Goal: Check status: Check status

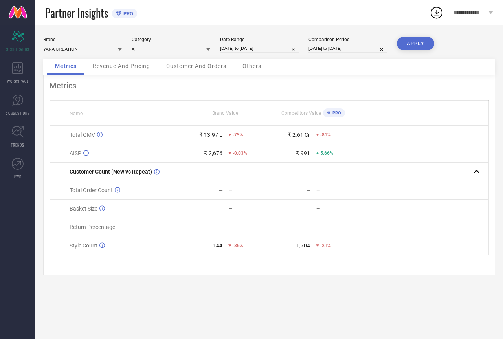
click at [267, 49] on input "[DATE] to [DATE]" at bounding box center [259, 48] width 79 height 8
select select "7"
select select "2025"
select select "8"
select select "2025"
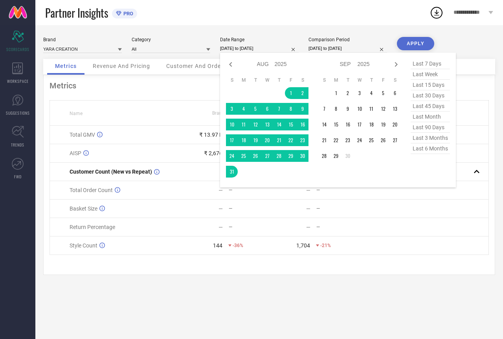
click at [420, 119] on span "last month" at bounding box center [430, 117] width 39 height 11
type input "[DATE] to [DATE]"
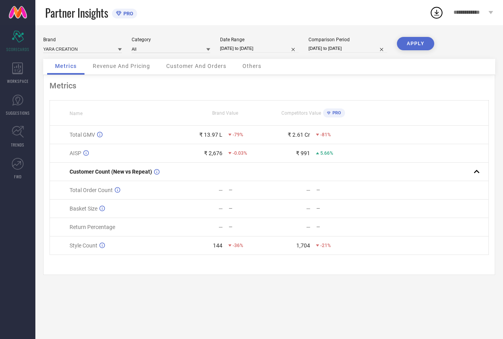
click at [416, 43] on button "APPLY" at bounding box center [415, 43] width 37 height 13
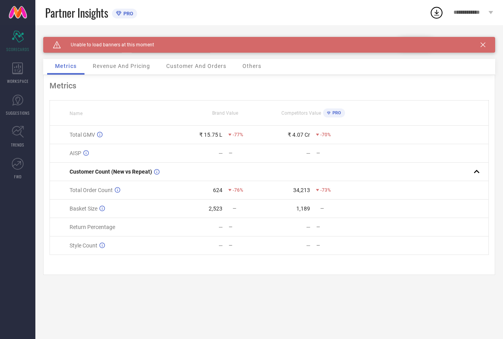
click at [482, 46] on icon at bounding box center [483, 44] width 5 height 5
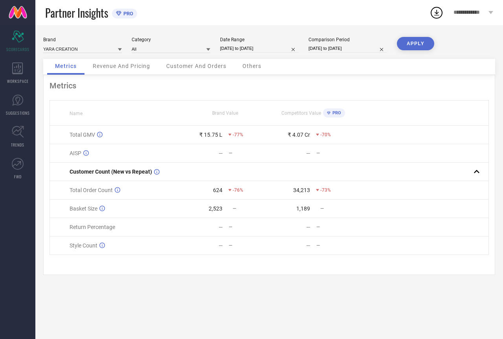
select select "8"
select select "2025"
select select "9"
select select "2025"
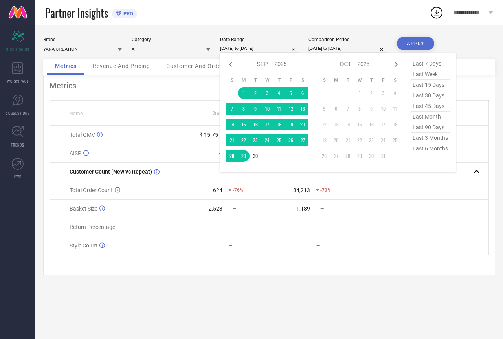
click at [259, 48] on input "[DATE] to [DATE]" at bounding box center [259, 48] width 79 height 8
click at [427, 122] on span "last month" at bounding box center [430, 117] width 39 height 11
type input "[DATE] to [DATE]"
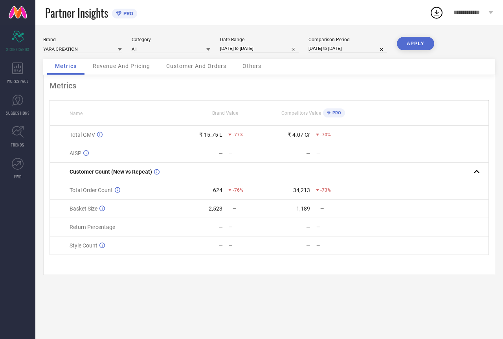
click at [418, 48] on button "APPLY" at bounding box center [415, 43] width 37 height 13
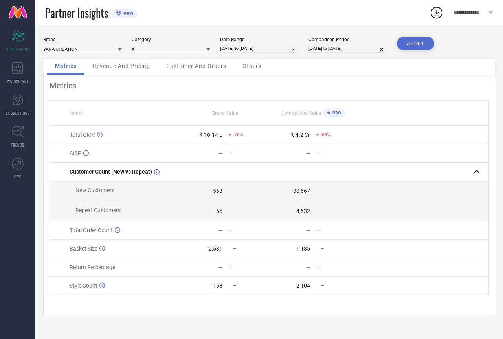
click at [255, 50] on input "[DATE] to [DATE]" at bounding box center [259, 48] width 79 height 8
select select "8"
select select "2025"
select select "9"
select select "2025"
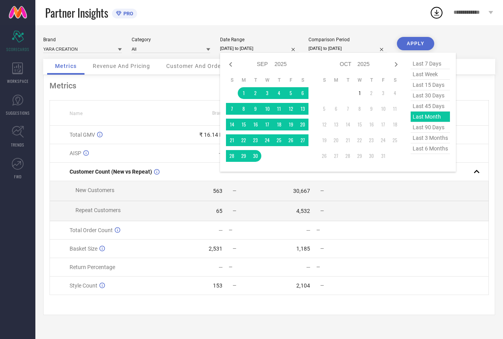
click at [429, 123] on div "last 7 days last week last 15 days last 30 days last 45 days last month last 90…" at bounding box center [430, 112] width 39 height 107
click at [424, 130] on span "last 90 days" at bounding box center [430, 127] width 39 height 11
type input "[DATE] to [DATE]"
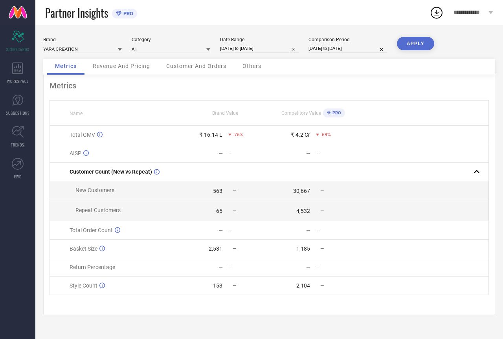
click at [413, 42] on button "APPLY" at bounding box center [415, 43] width 37 height 13
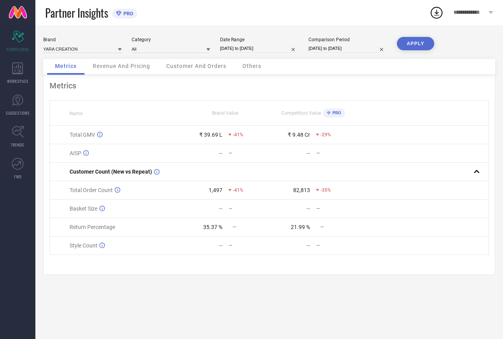
select select "6"
select select "2025"
select select "7"
select select "2025"
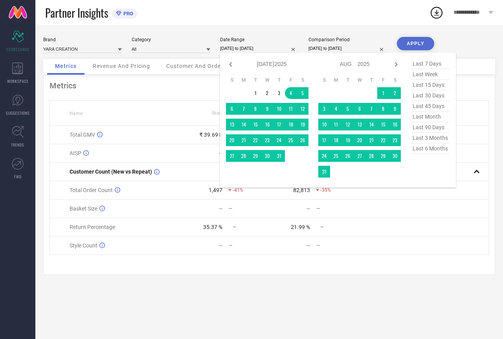
click at [255, 47] on input "[DATE] to [DATE]" at bounding box center [259, 48] width 79 height 8
click at [435, 130] on span "last 90 days" at bounding box center [430, 127] width 39 height 11
type input "[DATE] to [DATE]"
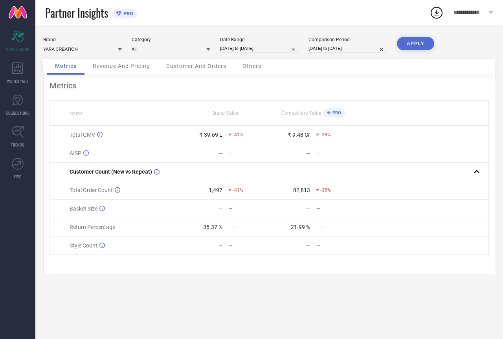
click at [418, 48] on button "APPLY" at bounding box center [415, 43] width 37 height 13
select select "6"
select select "2025"
select select "7"
select select "2025"
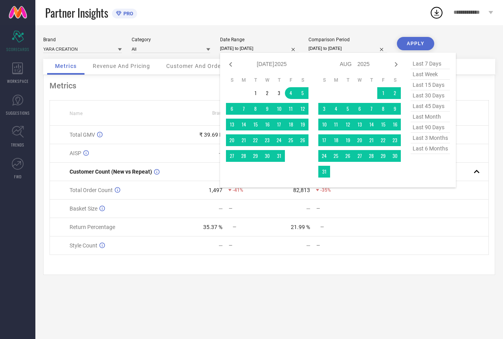
click at [251, 50] on input "[DATE] to [DATE]" at bounding box center [259, 48] width 79 height 8
drag, startPoint x: 435, startPoint y: 105, endPoint x: 433, endPoint y: 99, distance: 6.7
click at [435, 106] on span "last 45 days" at bounding box center [430, 106] width 39 height 11
type input "[DATE] to [DATE]"
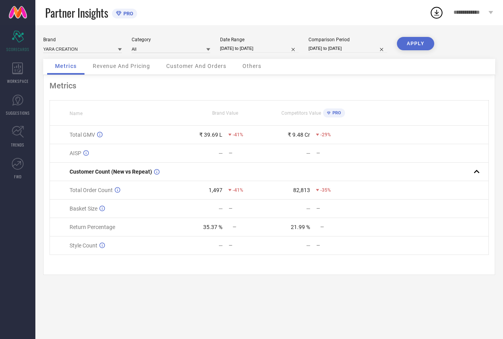
click at [419, 45] on button "APPLY" at bounding box center [415, 43] width 37 height 13
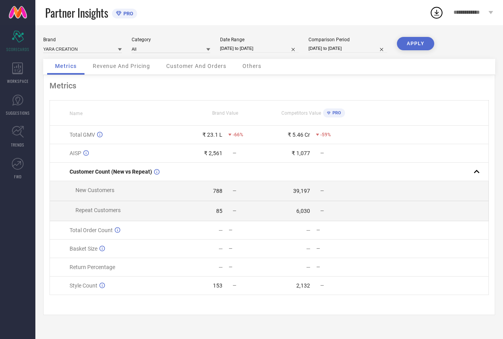
select select "7"
select select "2025"
select select "8"
select select "2025"
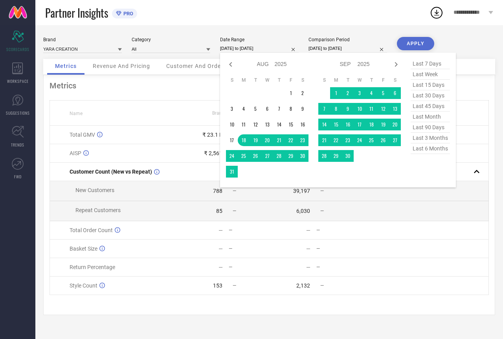
click at [248, 49] on input "[DATE] to [DATE]" at bounding box center [259, 48] width 79 height 8
click at [429, 74] on span "last week" at bounding box center [430, 74] width 39 height 11
type input "[DATE] to [DATE]"
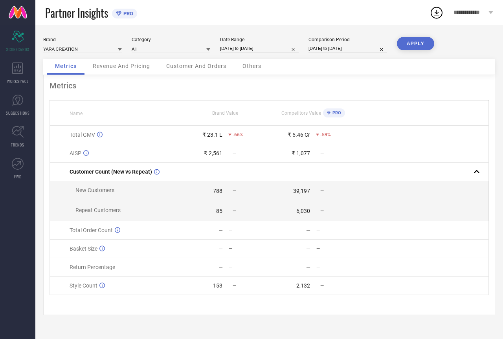
click at [413, 46] on button "APPLY" at bounding box center [415, 43] width 37 height 13
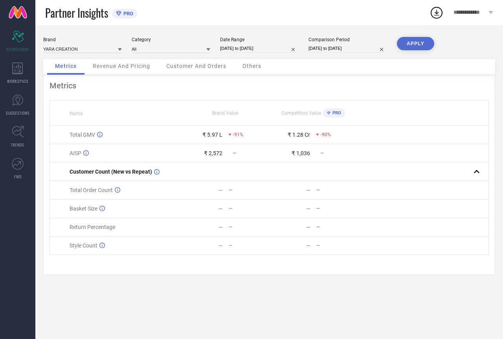
click at [337, 38] on div "Comparison Period" at bounding box center [347, 40] width 79 height 6
click at [335, 50] on input "[DATE] to [DATE]" at bounding box center [347, 48] width 79 height 8
select select "2"
select select "2025"
select select "3"
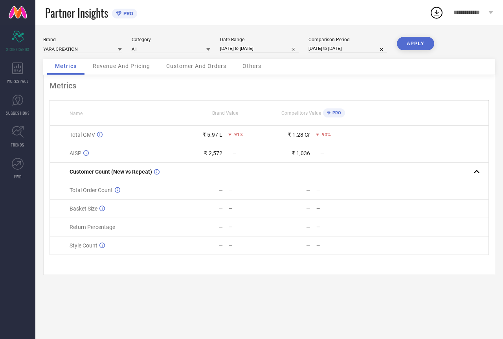
select select "2025"
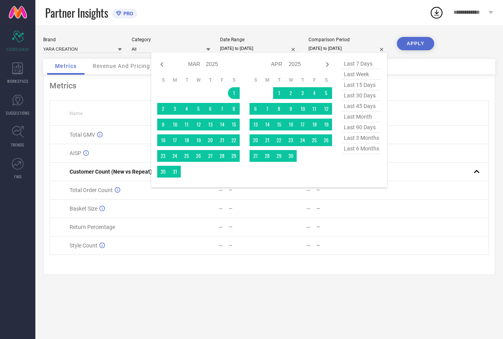
click at [366, 150] on span "last 6 months" at bounding box center [361, 148] width 39 height 11
type input "[DATE] to [DATE]"
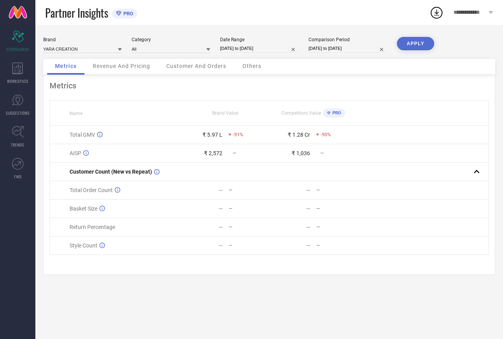
click at [418, 48] on button "APPLY" at bounding box center [415, 43] width 37 height 13
select select "8"
select select "2025"
select select "9"
select select "2025"
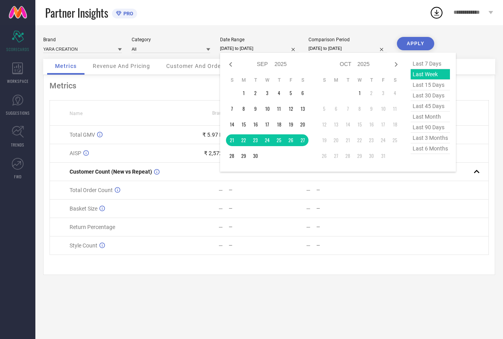
click at [269, 49] on input "[DATE] to [DATE]" at bounding box center [259, 48] width 79 height 8
click at [427, 63] on span "last 7 days" at bounding box center [430, 64] width 39 height 11
type input "[DATE] to [DATE]"
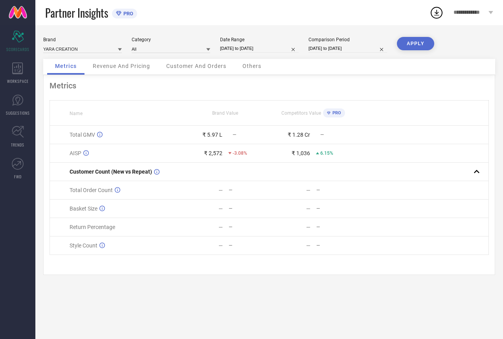
click at [415, 46] on button "APPLY" at bounding box center [415, 43] width 37 height 13
click at [253, 48] on input "[DATE] to [DATE]" at bounding box center [259, 48] width 79 height 8
select select "8"
select select "2025"
select select "9"
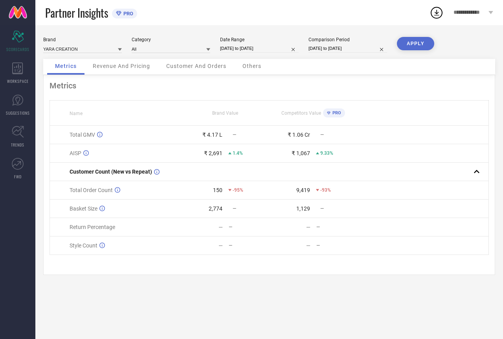
select select "2025"
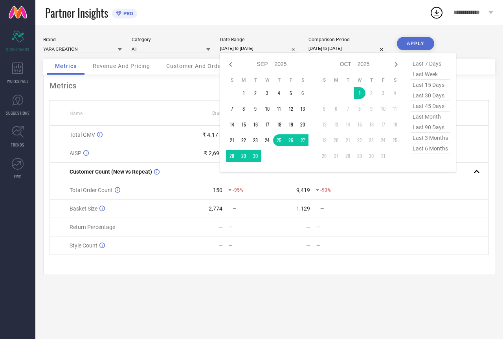
click at [430, 117] on span "last month" at bounding box center [430, 117] width 39 height 11
type input "[DATE] to [DATE]"
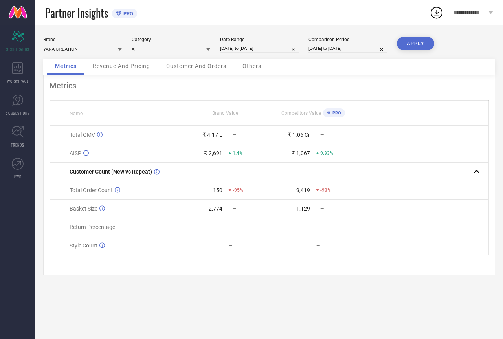
click at [413, 43] on button "APPLY" at bounding box center [415, 43] width 37 height 13
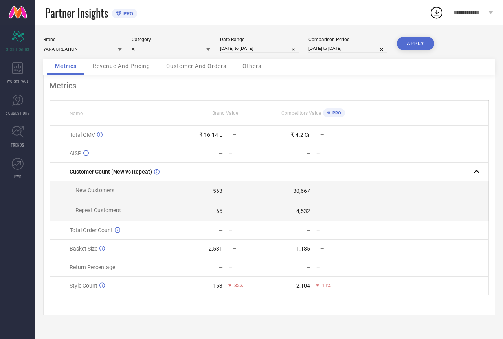
click at [242, 56] on div "Brand YARA CREATION Category All Date Range [DATE] to [DATE] Comparison Period …" at bounding box center [269, 48] width 452 height 22
click at [247, 48] on input "[DATE] to [DATE]" at bounding box center [259, 48] width 79 height 8
select select "8"
select select "2025"
select select "9"
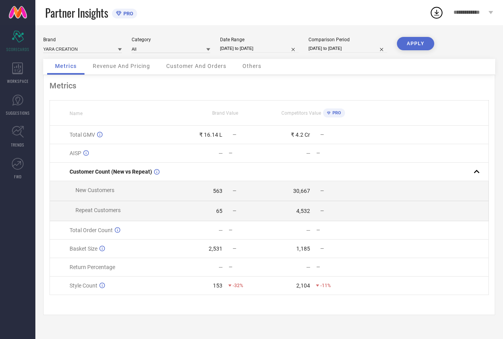
select select "2025"
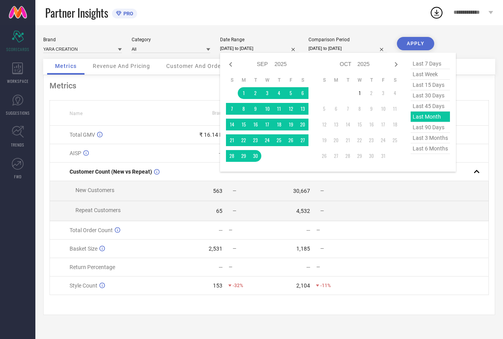
click at [433, 128] on span "last 90 days" at bounding box center [430, 127] width 39 height 11
type input "[DATE] to [DATE]"
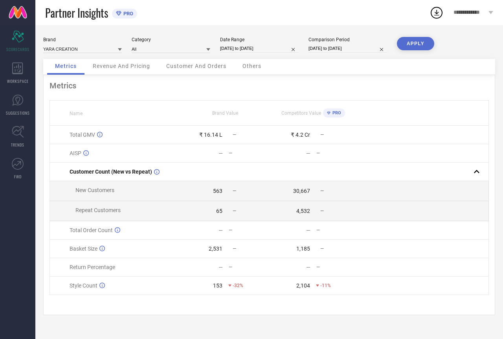
click at [417, 41] on button "APPLY" at bounding box center [415, 43] width 37 height 13
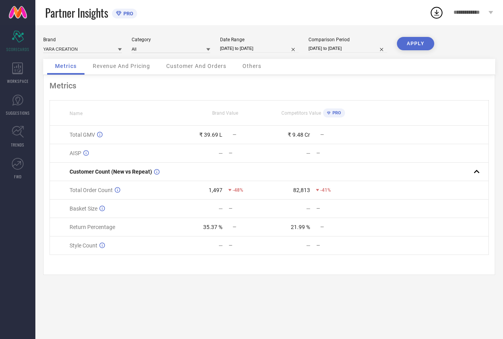
click at [256, 49] on input "[DATE] to [DATE]" at bounding box center [259, 48] width 79 height 8
select select "6"
select select "2025"
select select "7"
select select "2025"
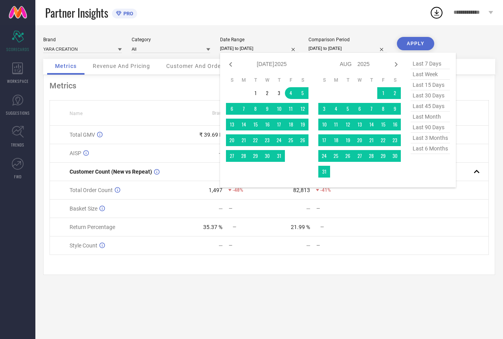
click at [429, 143] on span "last 3 months" at bounding box center [430, 138] width 39 height 11
type input "[DATE] to [DATE]"
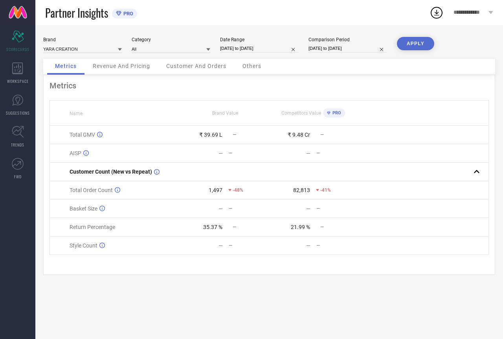
click at [415, 45] on button "APPLY" at bounding box center [415, 43] width 37 height 13
click at [244, 49] on input "[DATE] to [DATE]" at bounding box center [259, 48] width 79 height 8
select select "6"
select select "2025"
select select "7"
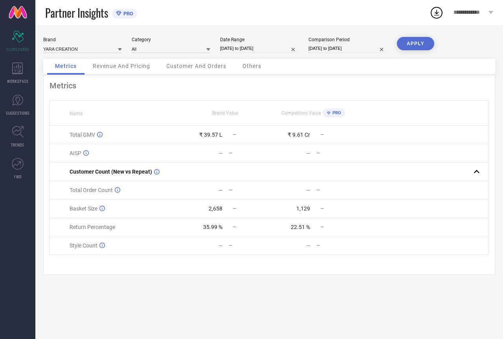
select select "2025"
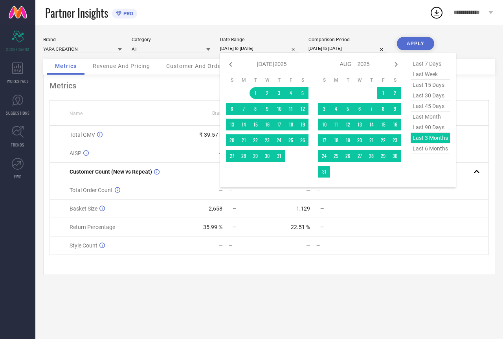
click at [430, 152] on span "last 6 months" at bounding box center [430, 148] width 39 height 11
type input "[DATE] to [DATE]"
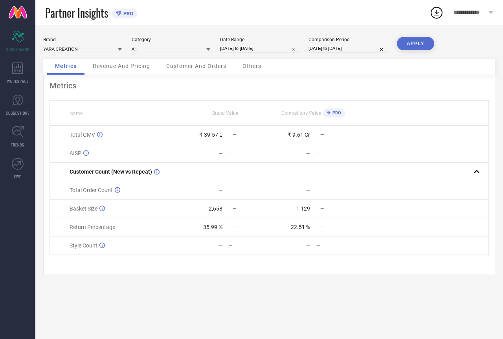
click at [418, 46] on button "APPLY" at bounding box center [415, 43] width 37 height 13
